Goal: Transaction & Acquisition: Obtain resource

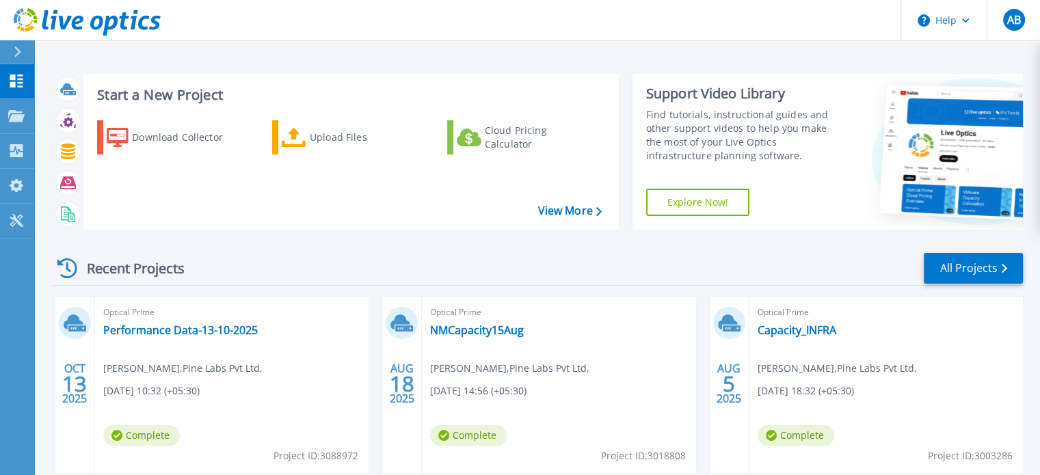
click at [228, 322] on div "Optical Prime Performance Data-13-10-2025 abhishek bula , Pine Labs Pvt Ltd, 10…" at bounding box center [232, 385] width 274 height 177
click at [224, 335] on link "Performance Data-13-10-2025" at bounding box center [180, 330] width 155 height 14
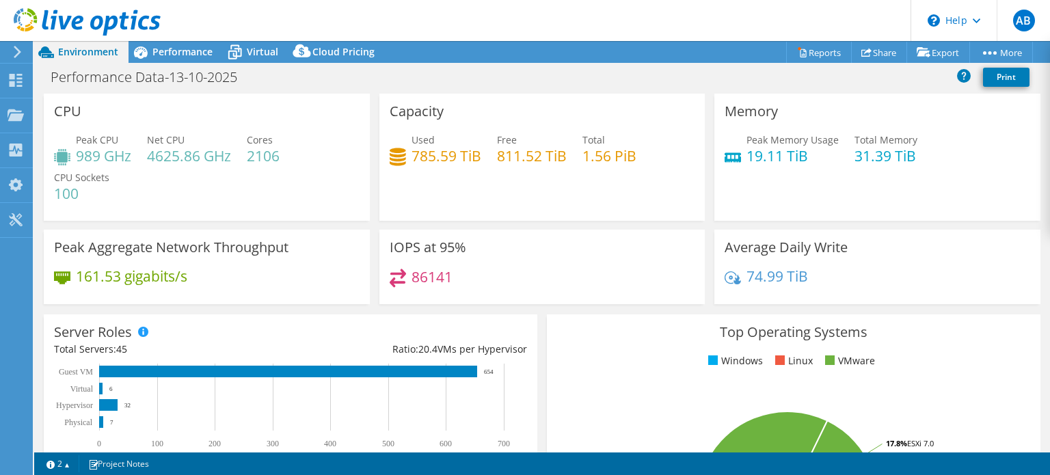
select select "USD"
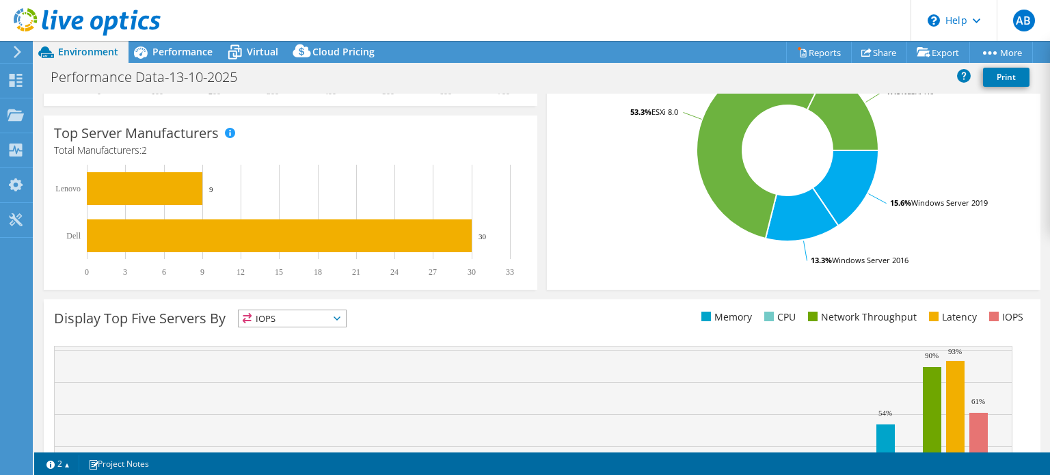
scroll to position [474, 0]
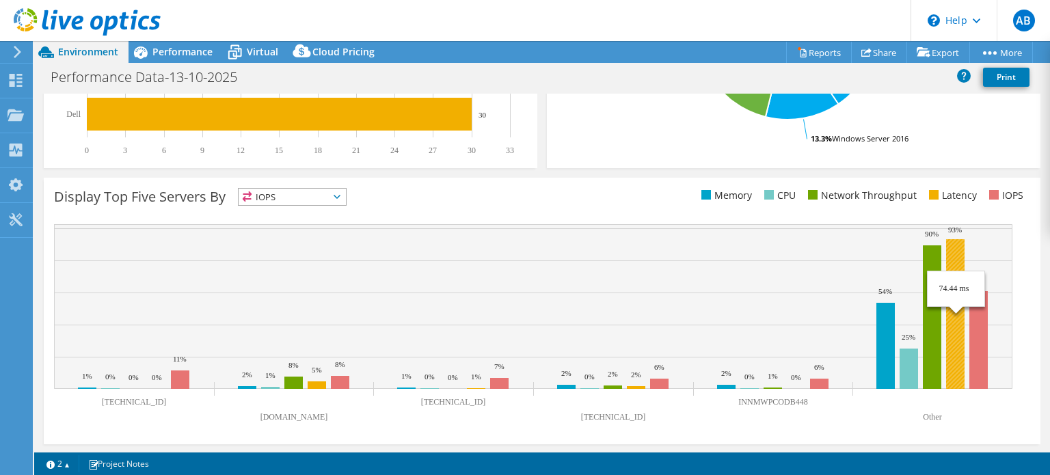
click at [961, 344] on rect at bounding box center [955, 314] width 18 height 150
click at [937, 199] on li "Latency" at bounding box center [951, 195] width 51 height 15
click at [330, 198] on span "IOPS" at bounding box center [292, 197] width 107 height 16
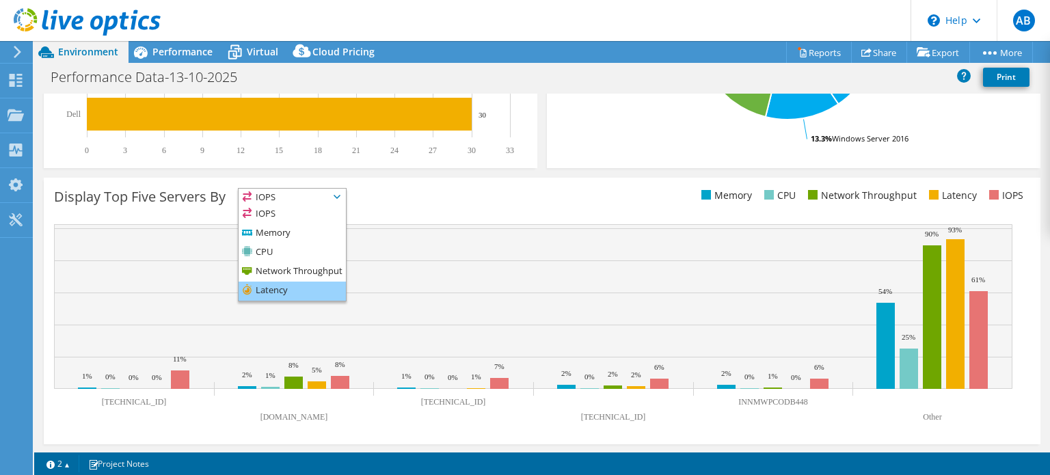
click at [269, 294] on li "Latency" at bounding box center [292, 291] width 107 height 19
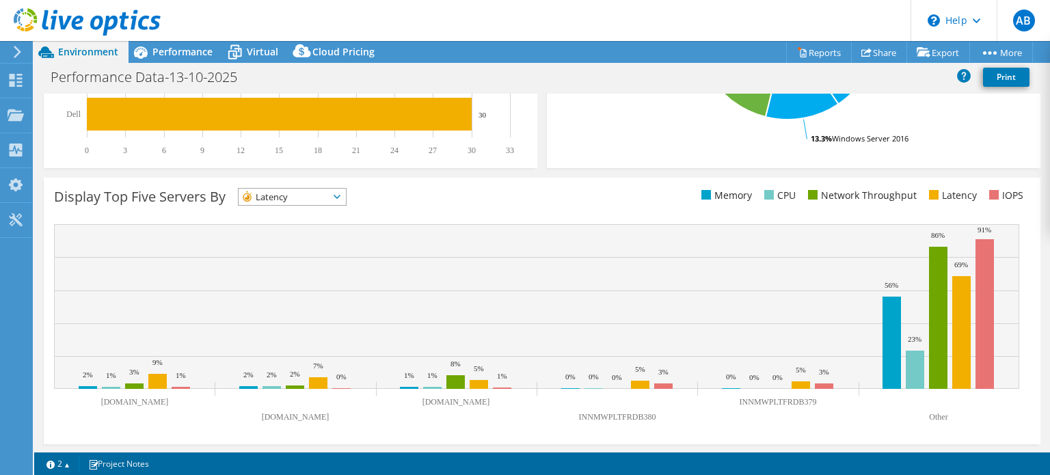
click at [311, 196] on span "Latency" at bounding box center [284, 197] width 90 height 16
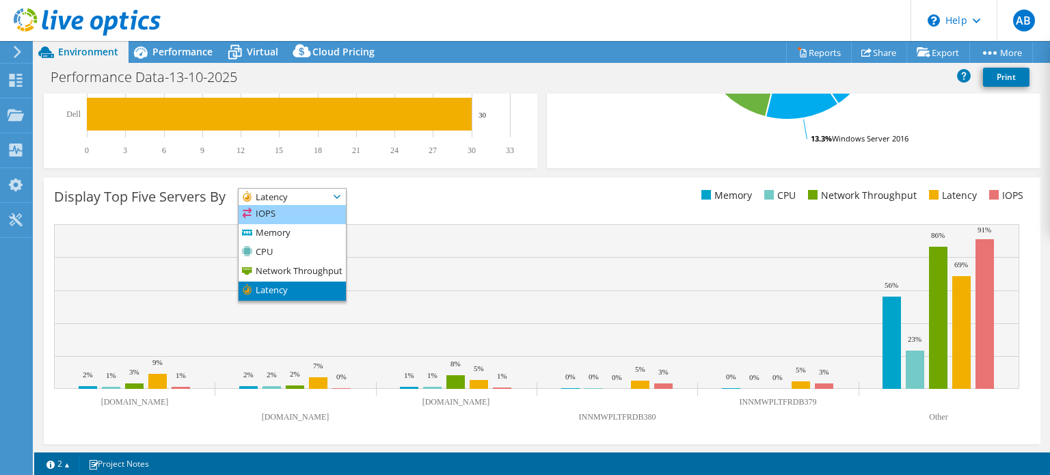
click at [263, 215] on li "IOPS" at bounding box center [292, 214] width 107 height 19
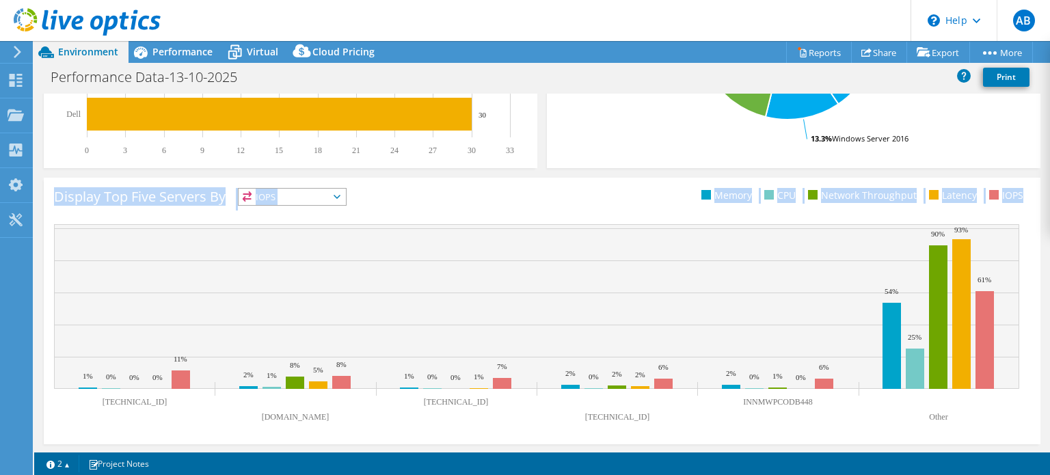
drag, startPoint x: 1050, startPoint y: 371, endPoint x: 1048, endPoint y: 470, distance: 98.5
click at [1048, 470] on div "This project has been archived. No changes can be made, and graphs and summary …" at bounding box center [542, 258] width 1016 height 434
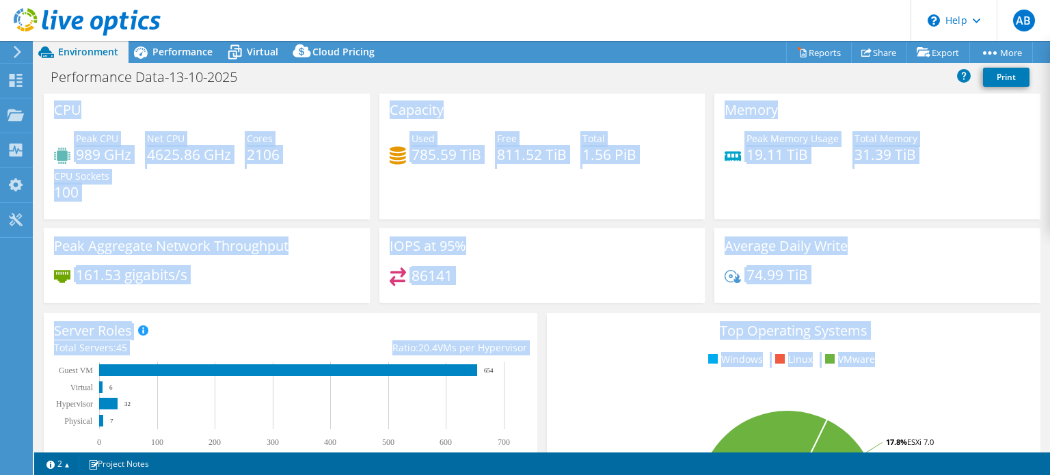
scroll to position [0, 0]
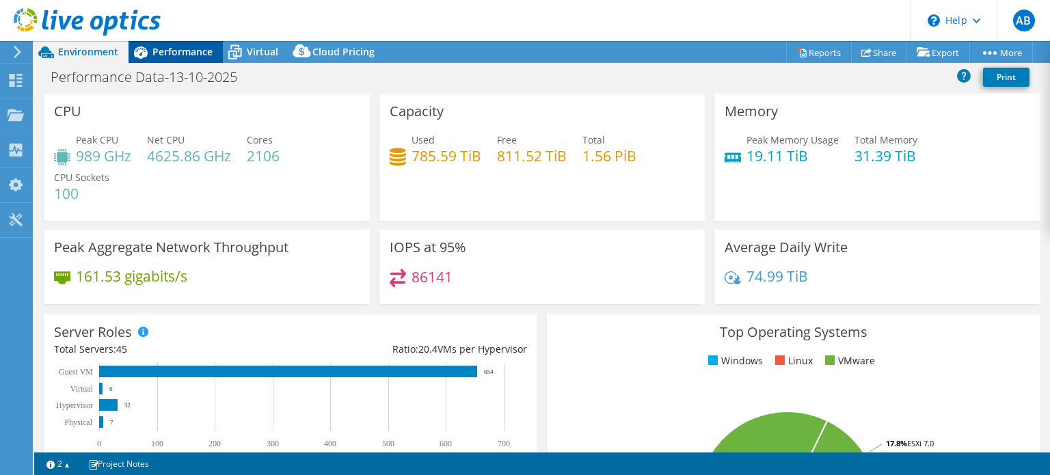
click at [175, 57] on span "Performance" at bounding box center [182, 51] width 60 height 13
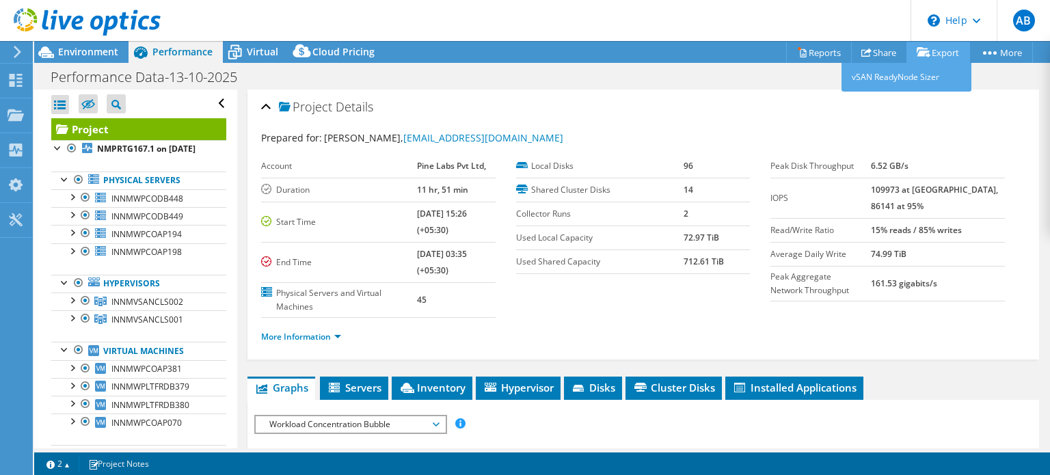
click at [920, 51] on icon at bounding box center [924, 52] width 14 height 10
click at [916, 77] on link "vSAN ReadyNode Sizer" at bounding box center [907, 77] width 130 height 29
click at [944, 53] on link "Export" at bounding box center [939, 52] width 64 height 21
click at [804, 109] on div "Project Details" at bounding box center [643, 107] width 764 height 29
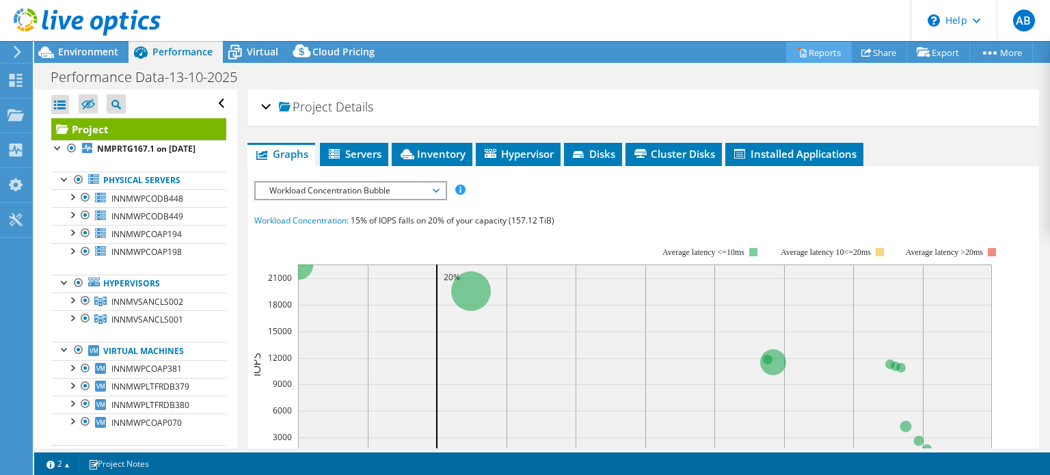
click at [807, 57] on link "Reports" at bounding box center [819, 52] width 66 height 21
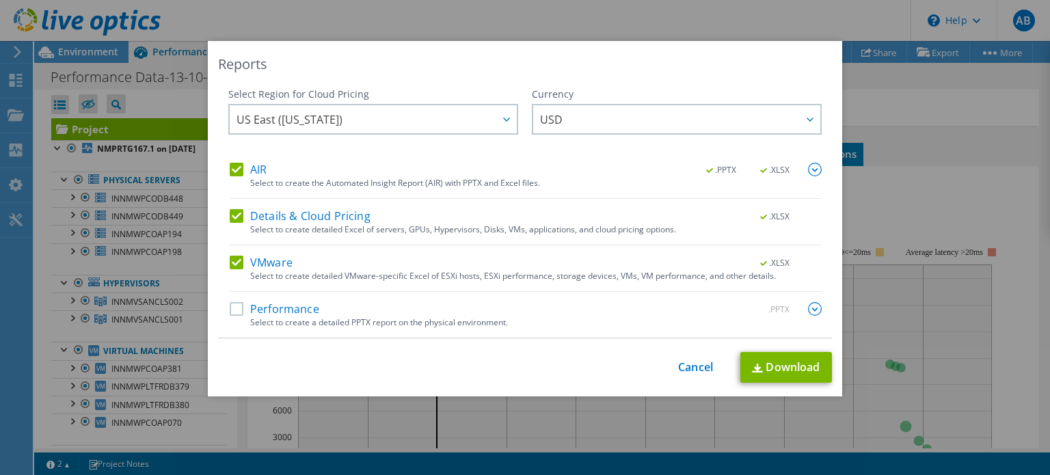
click at [232, 312] on label "Performance" at bounding box center [275, 309] width 90 height 14
click at [0, 0] on input "Performance" at bounding box center [0, 0] width 0 height 0
click at [495, 115] on div at bounding box center [506, 119] width 22 height 28
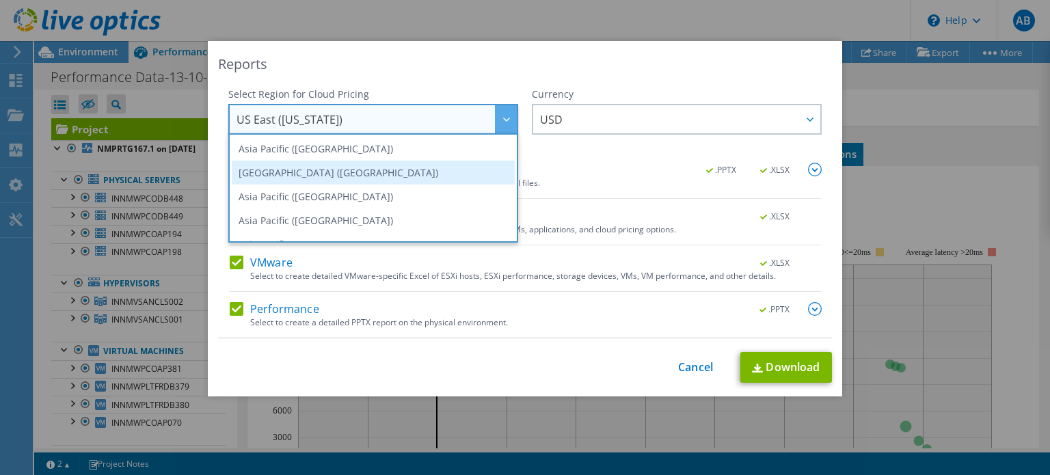
click at [325, 174] on li "[GEOGRAPHIC_DATA] ([GEOGRAPHIC_DATA])" at bounding box center [373, 173] width 283 height 24
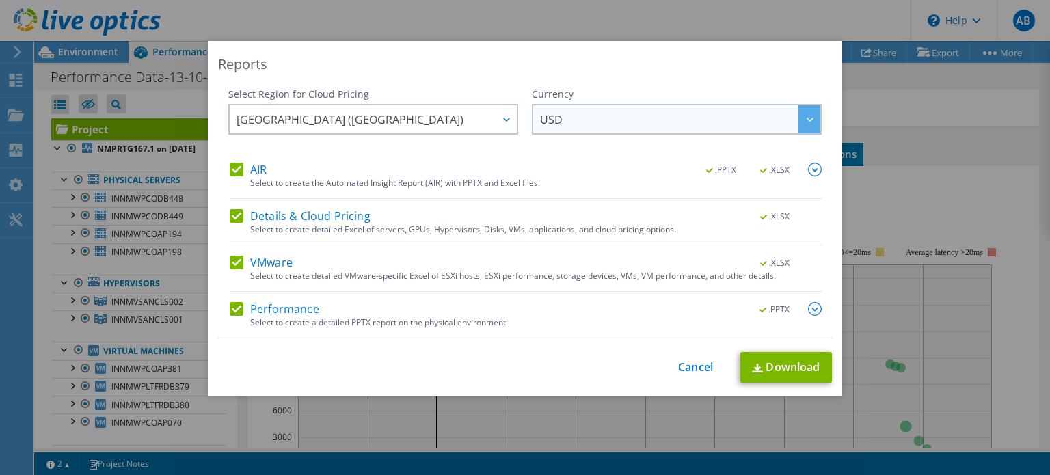
click at [572, 109] on span "USD" at bounding box center [680, 119] width 280 height 28
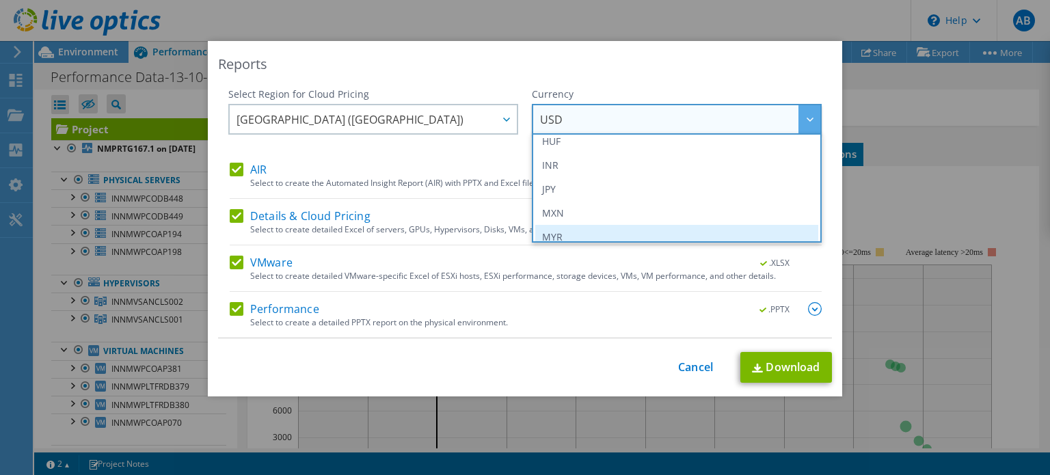
scroll to position [291, 0]
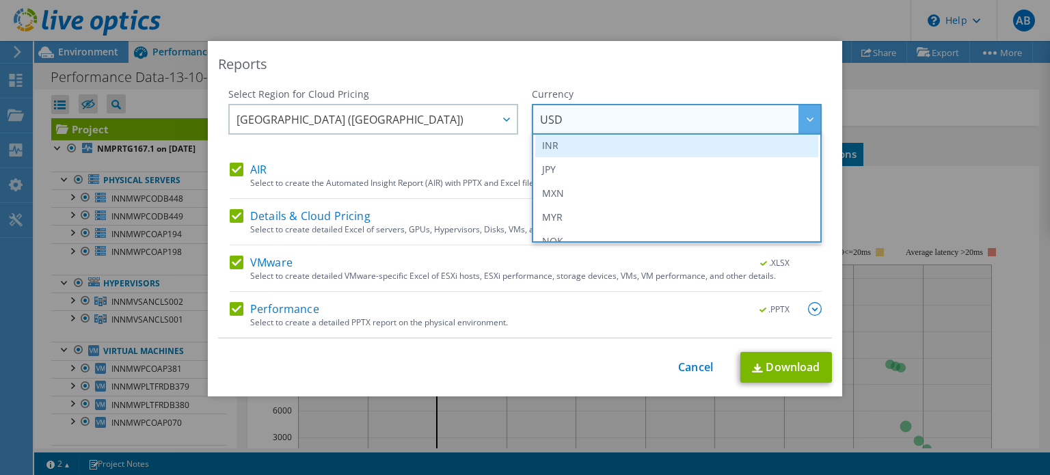
click at [563, 147] on li "INR" at bounding box center [676, 145] width 283 height 24
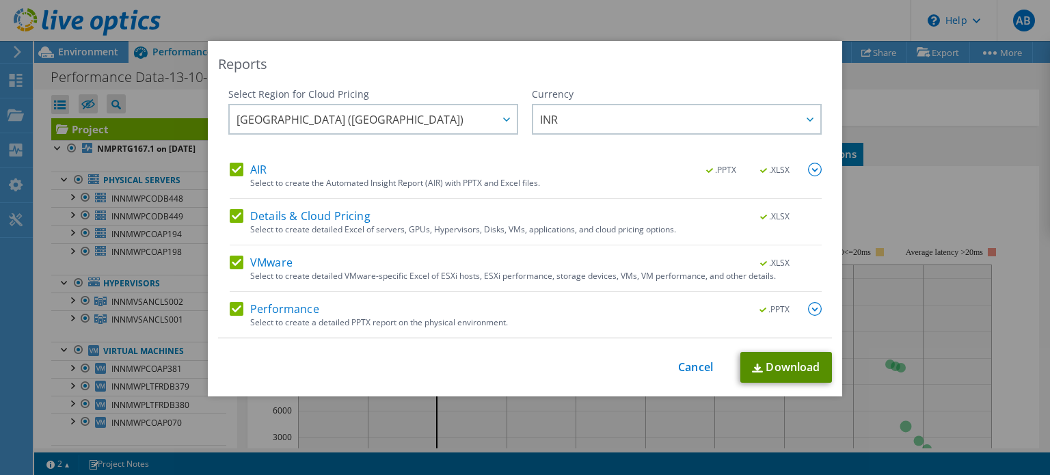
click at [811, 369] on link "Download" at bounding box center [787, 367] width 92 height 31
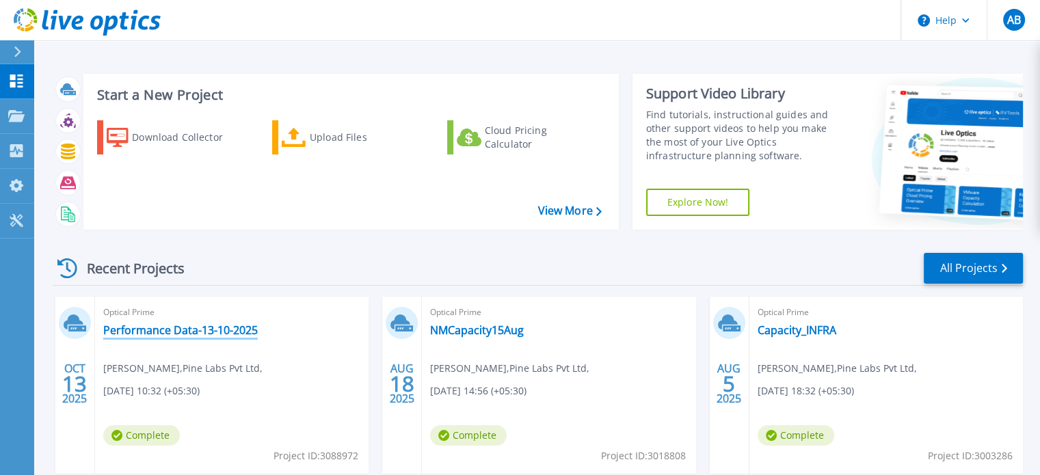
click at [191, 326] on link "Performance Data-13-10-2025" at bounding box center [180, 330] width 155 height 14
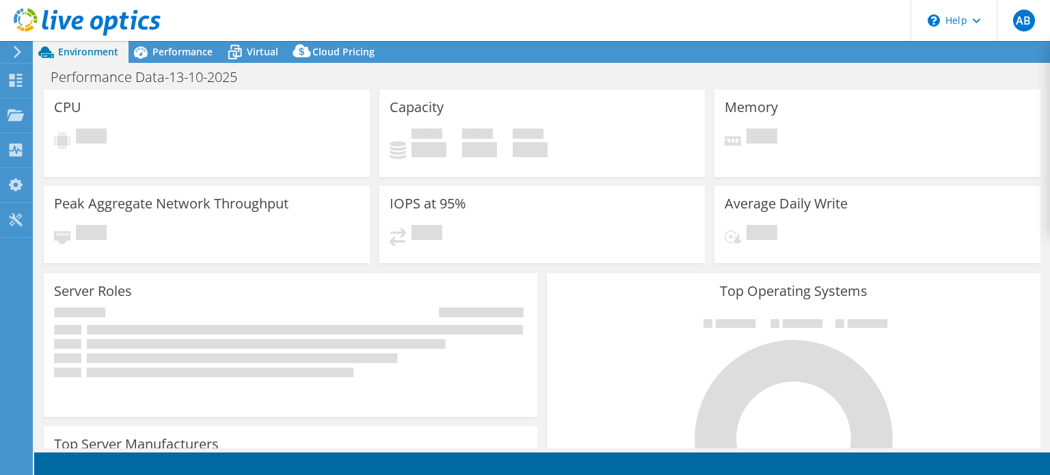
select select "[GEOGRAPHIC_DATA]"
select select "INR"
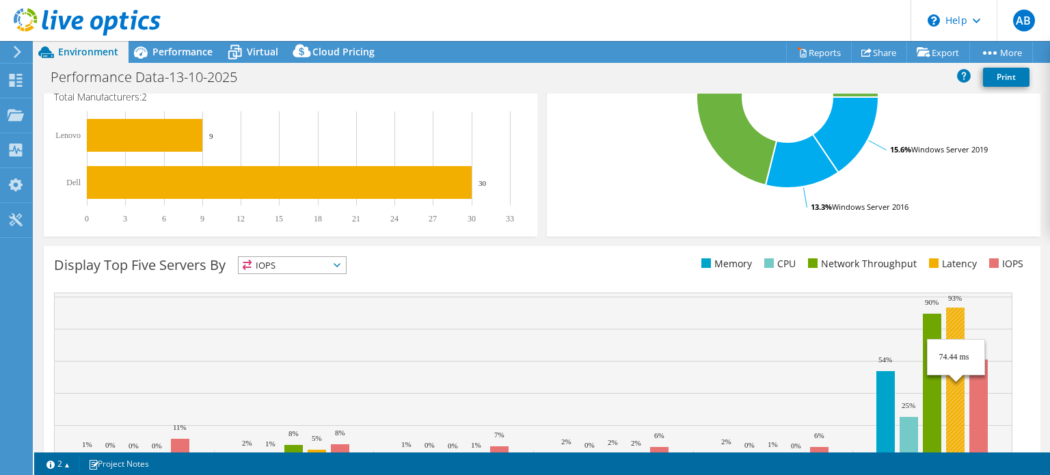
scroll to position [474, 0]
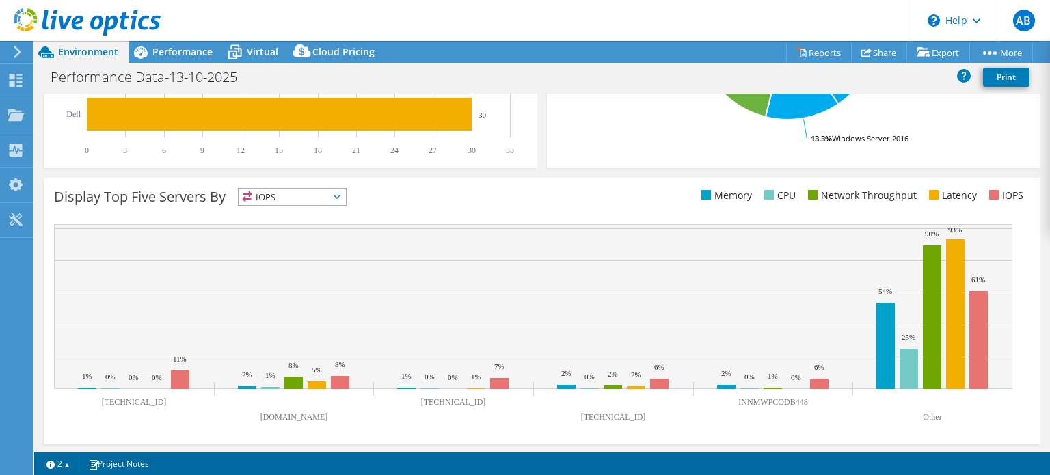
click at [494, 349] on rect at bounding box center [533, 306] width 959 height 165
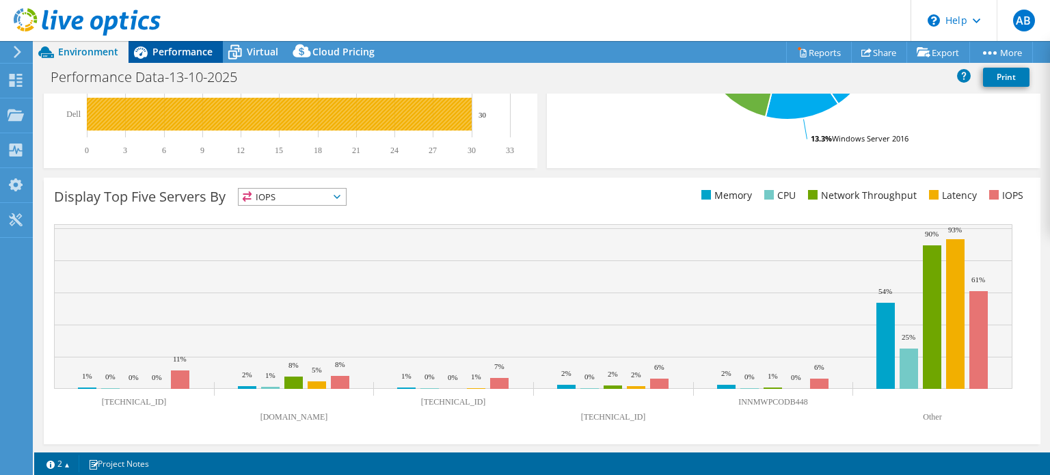
click at [183, 55] on span "Performance" at bounding box center [182, 51] width 60 height 13
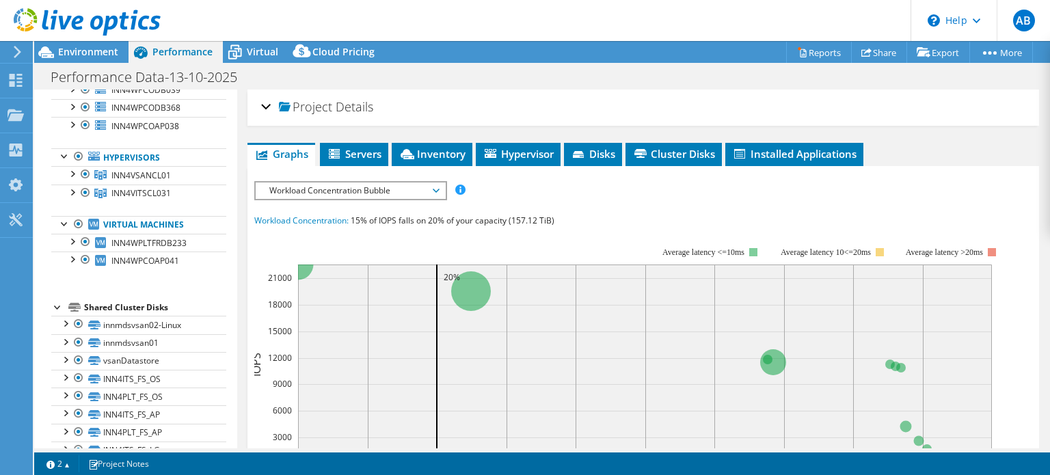
scroll to position [363, 0]
